Goal: Transaction & Acquisition: Download file/media

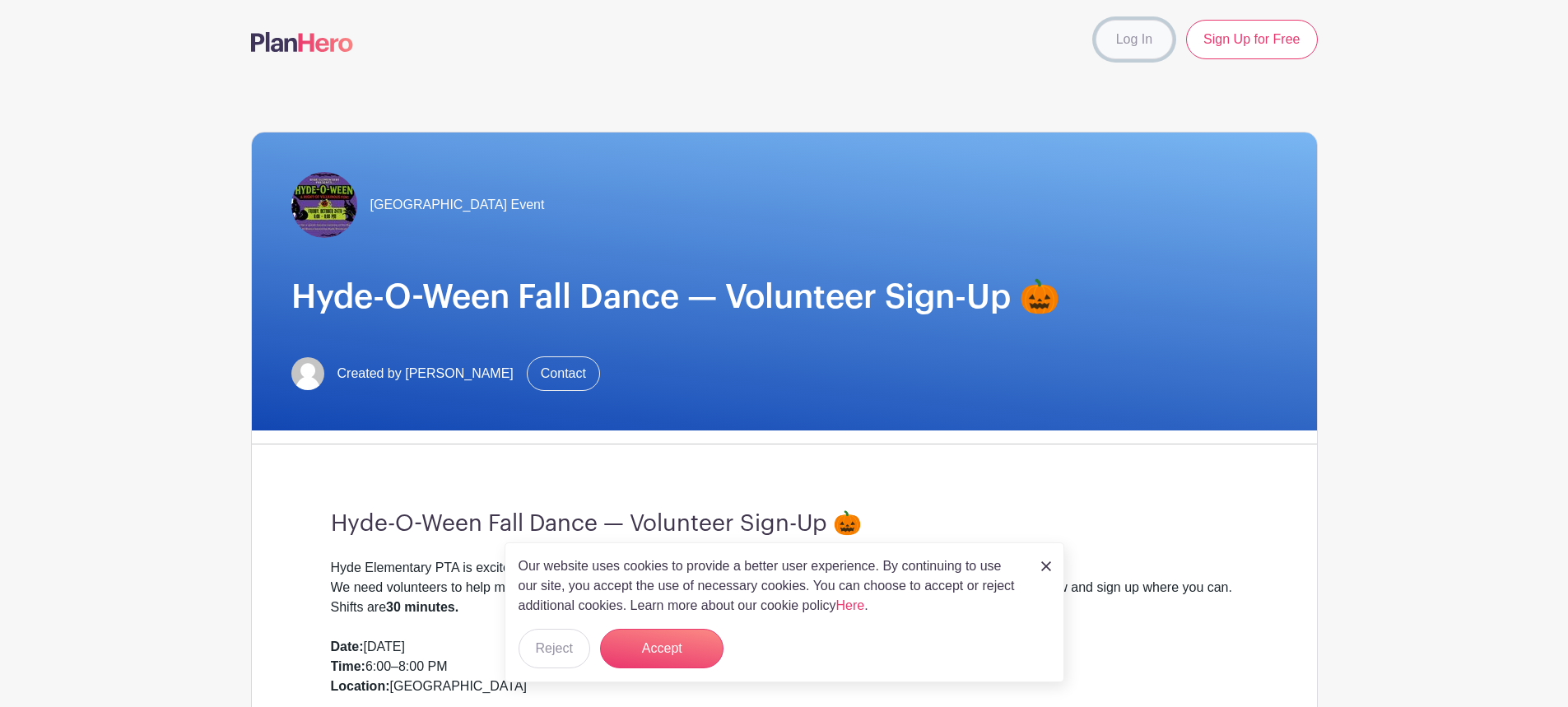
click at [1135, 44] on link "Log In" at bounding box center [1134, 40] width 77 height 40
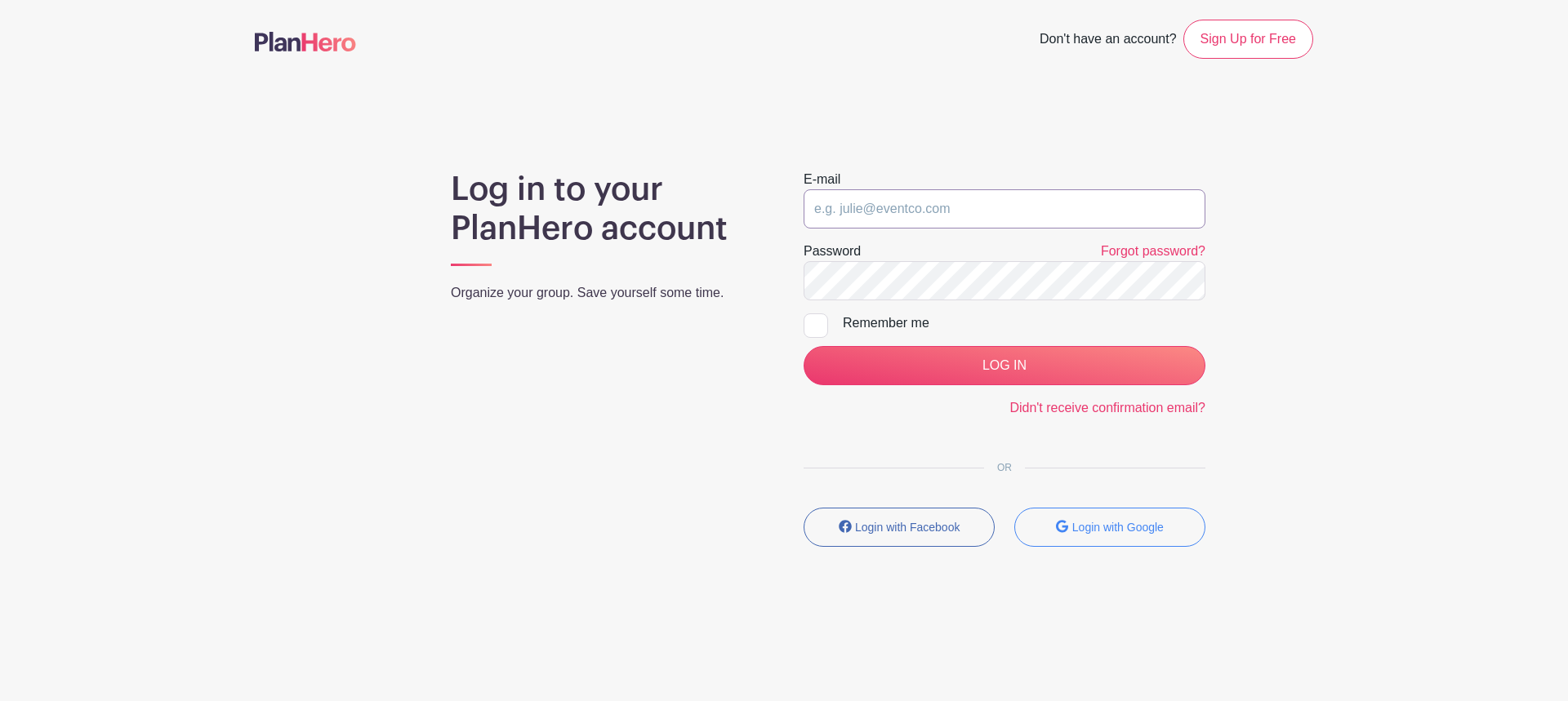
type input "[EMAIL_ADDRESS][DOMAIN_NAME]"
click at [823, 322] on div at bounding box center [816, 326] width 24 height 24
click at [814, 322] on input "Remember me" at bounding box center [809, 319] width 10 height 10
checkbox input "true"
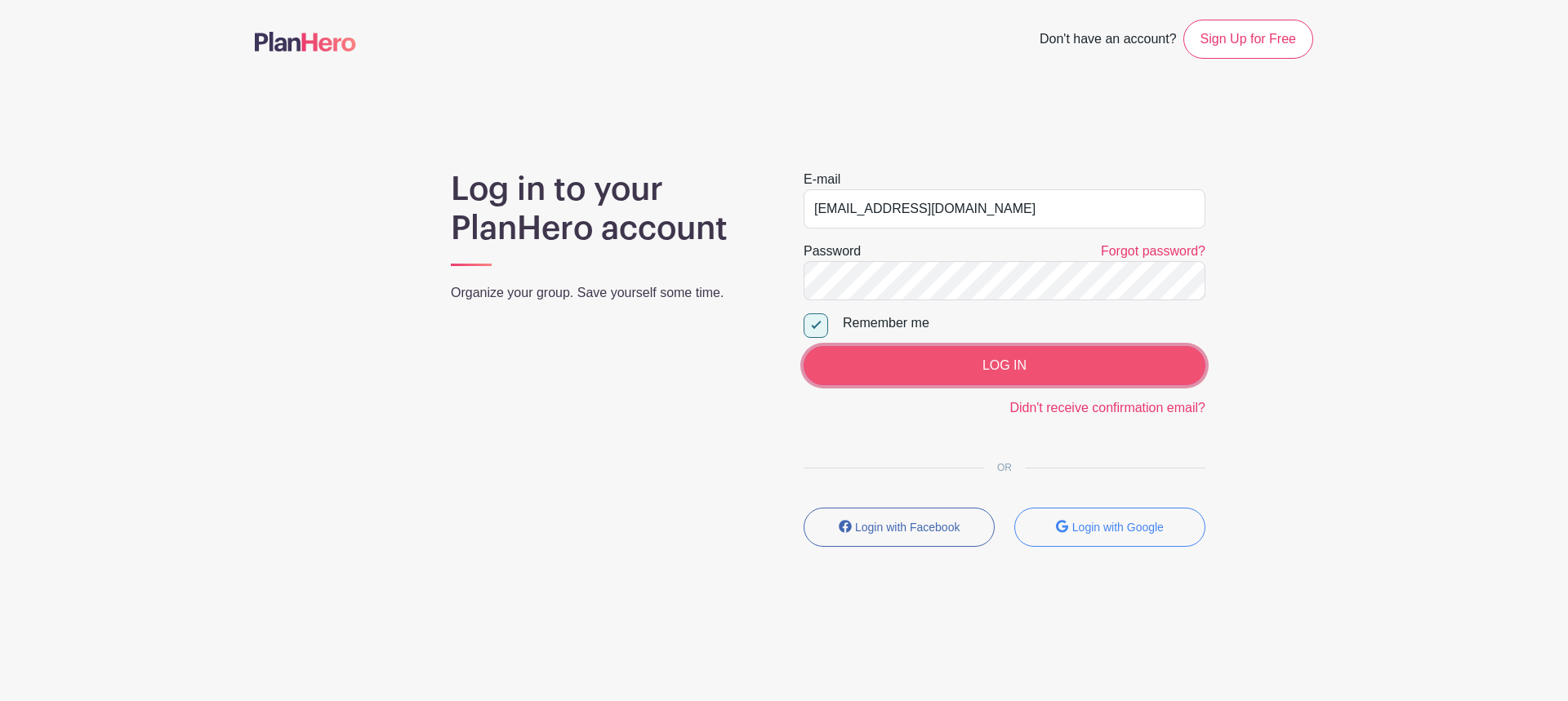
click at [928, 353] on input "LOG IN" at bounding box center [1004, 366] width 402 height 39
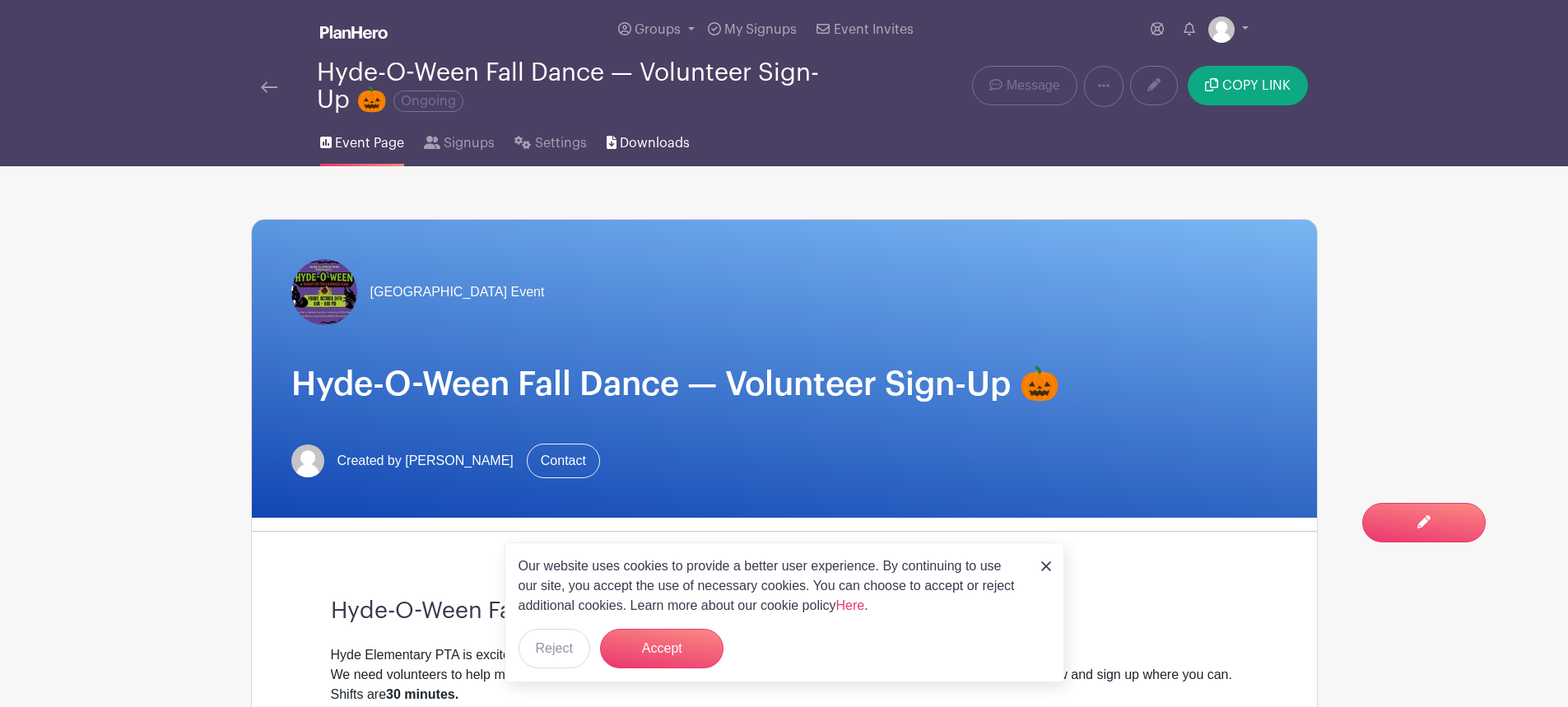
click at [644, 142] on span "Downloads" at bounding box center [655, 143] width 70 height 20
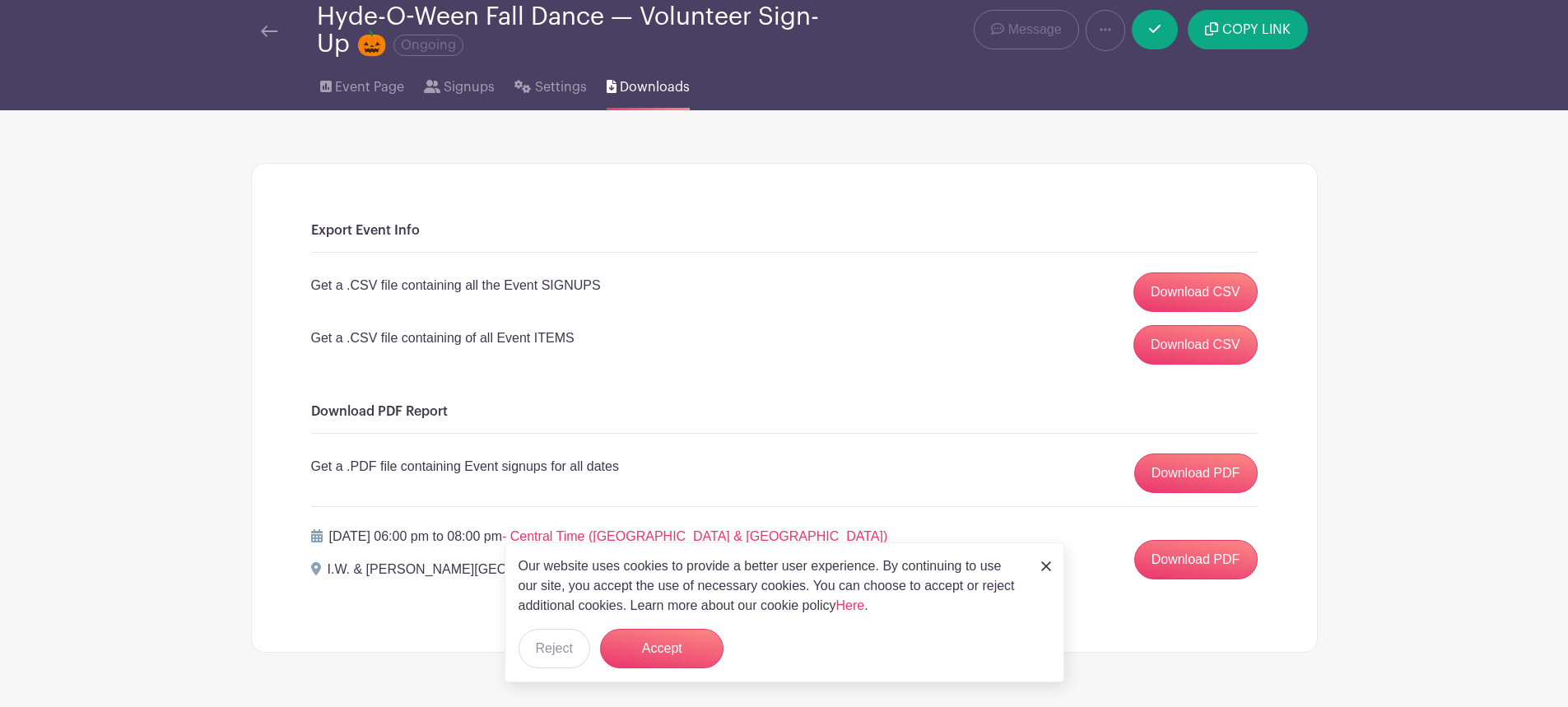
scroll to position [105, 0]
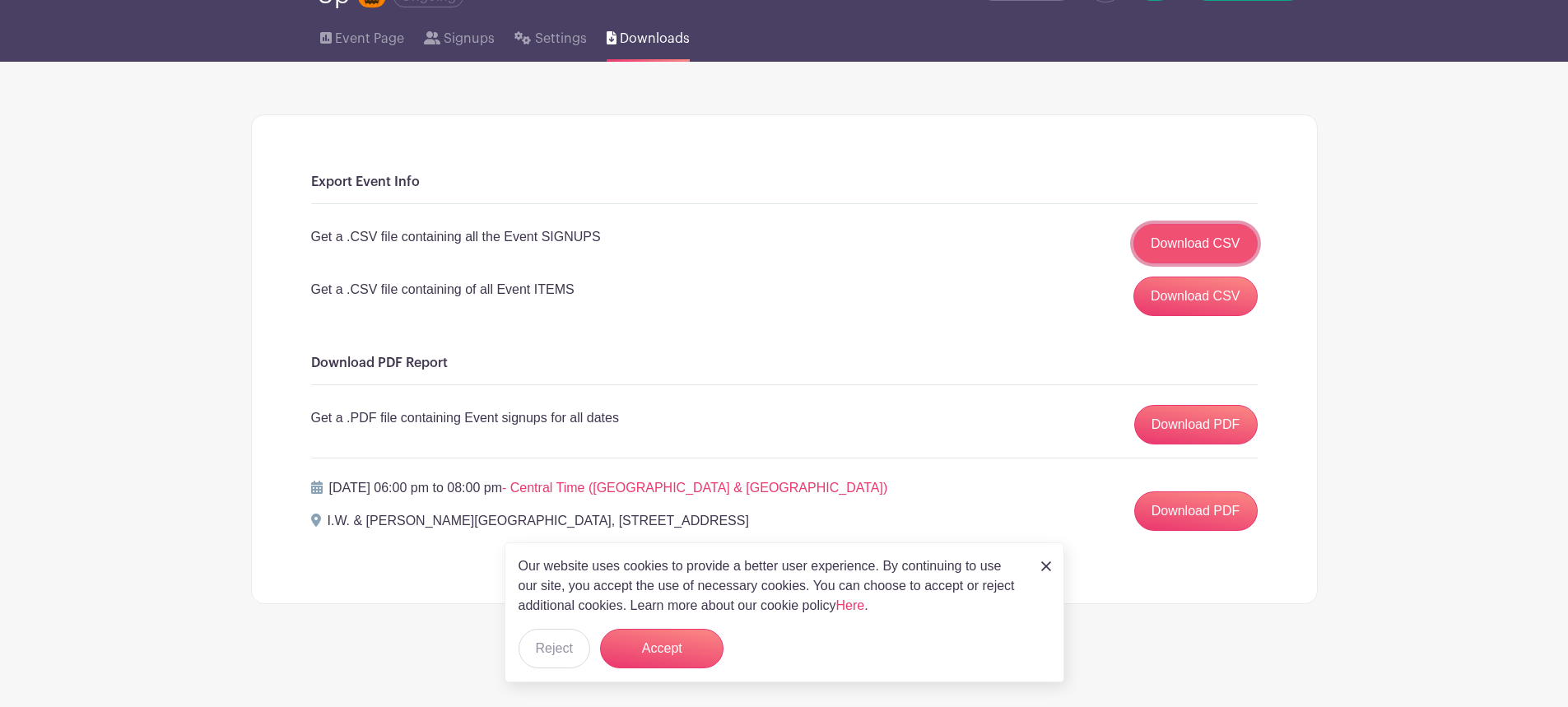
click at [1161, 242] on link "Download CSV" at bounding box center [1196, 243] width 125 height 40
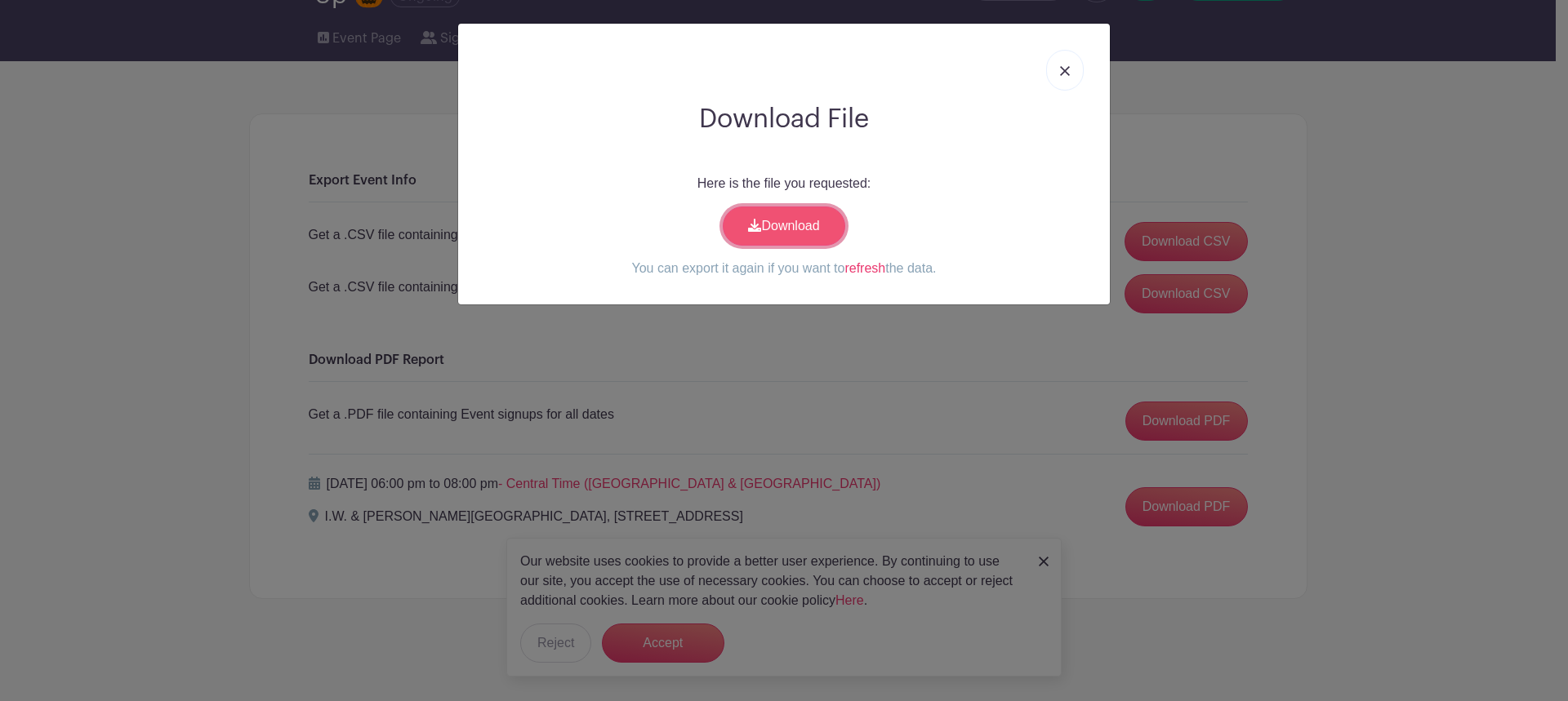
click at [785, 222] on link "Download" at bounding box center [784, 226] width 123 height 39
click at [1076, 64] on link at bounding box center [1064, 70] width 37 height 41
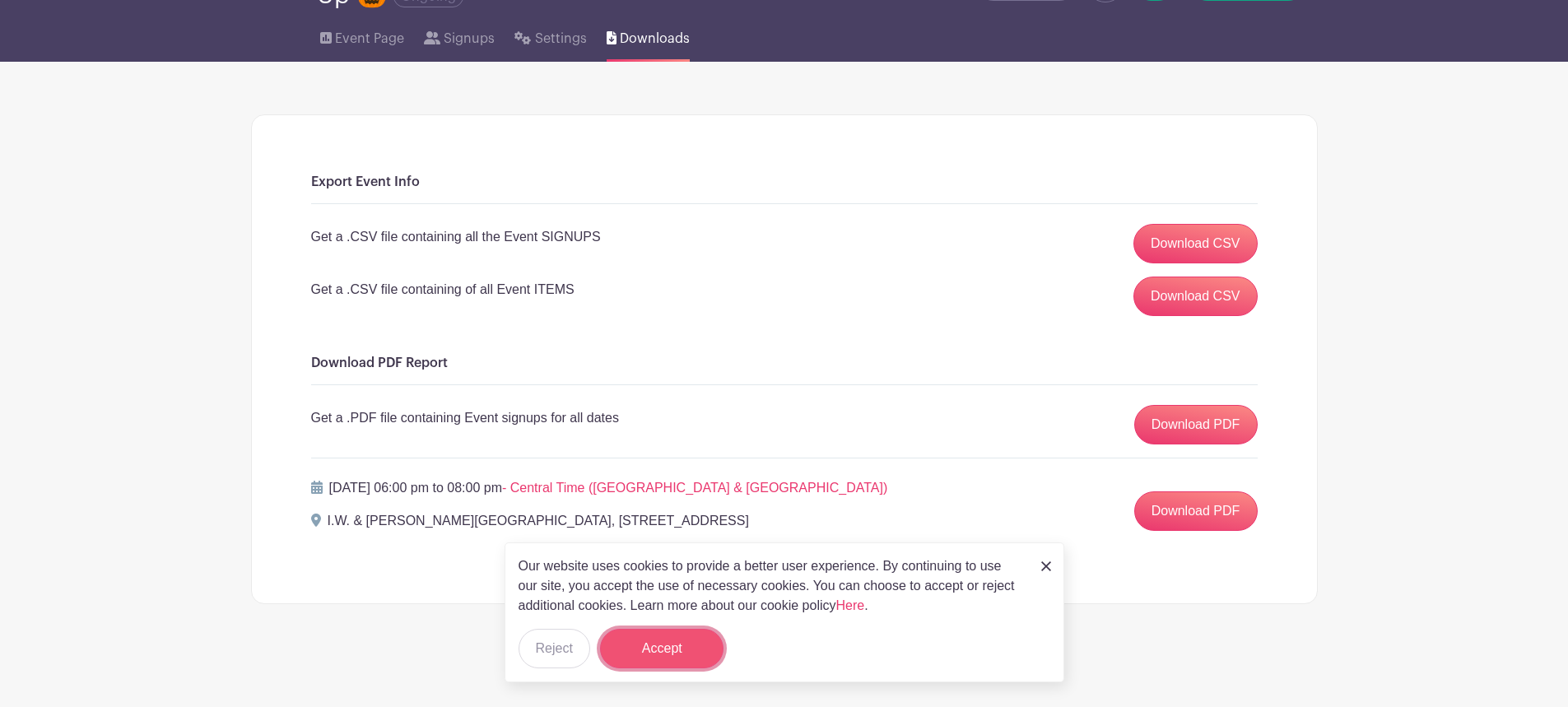
click at [668, 649] on button "Accept" at bounding box center [662, 648] width 124 height 40
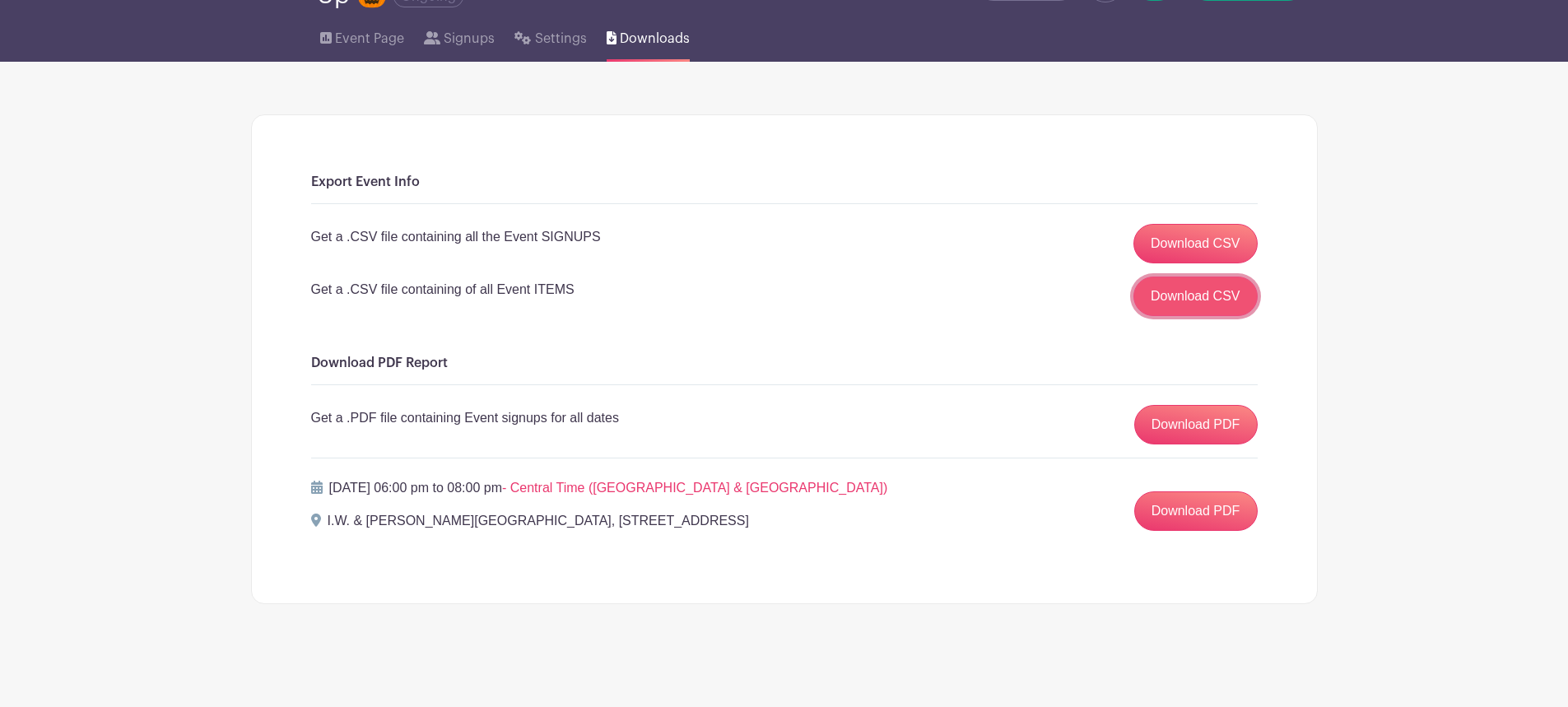
click at [1185, 292] on link "Download CSV" at bounding box center [1196, 296] width 125 height 40
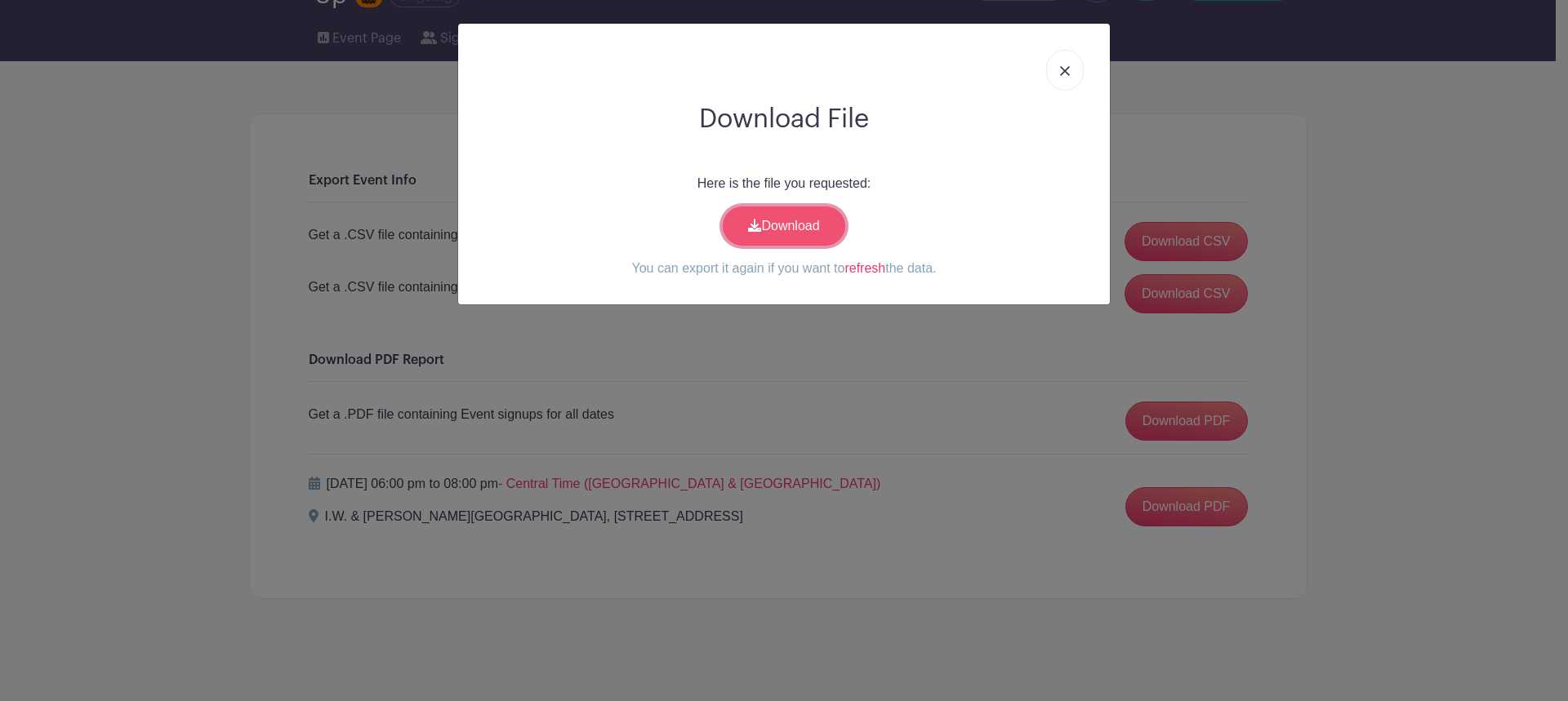
click at [768, 226] on link "Download" at bounding box center [784, 226] width 123 height 39
click at [1067, 52] on link at bounding box center [1064, 70] width 37 height 41
